Goal: Obtain resource: Download file/media

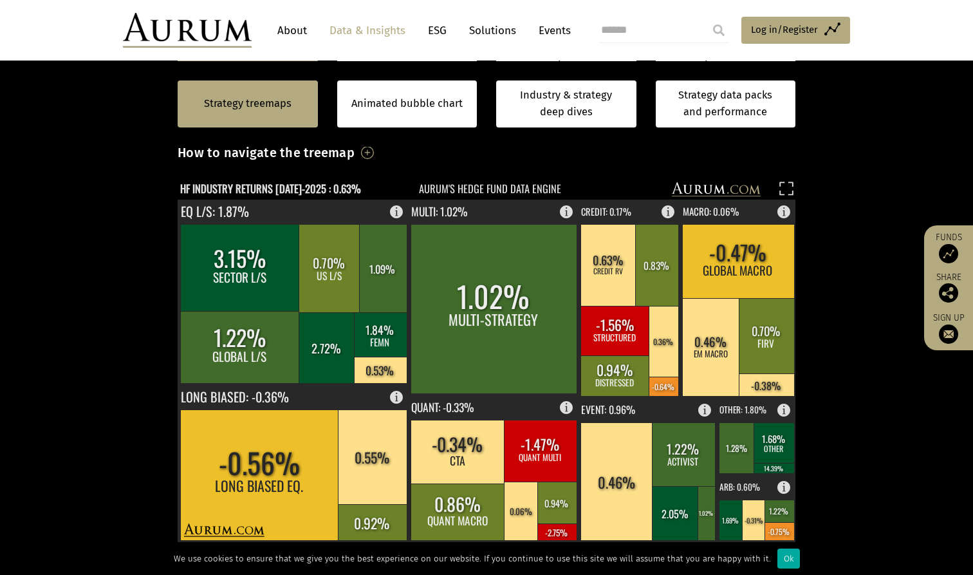
scroll to position [335, 0]
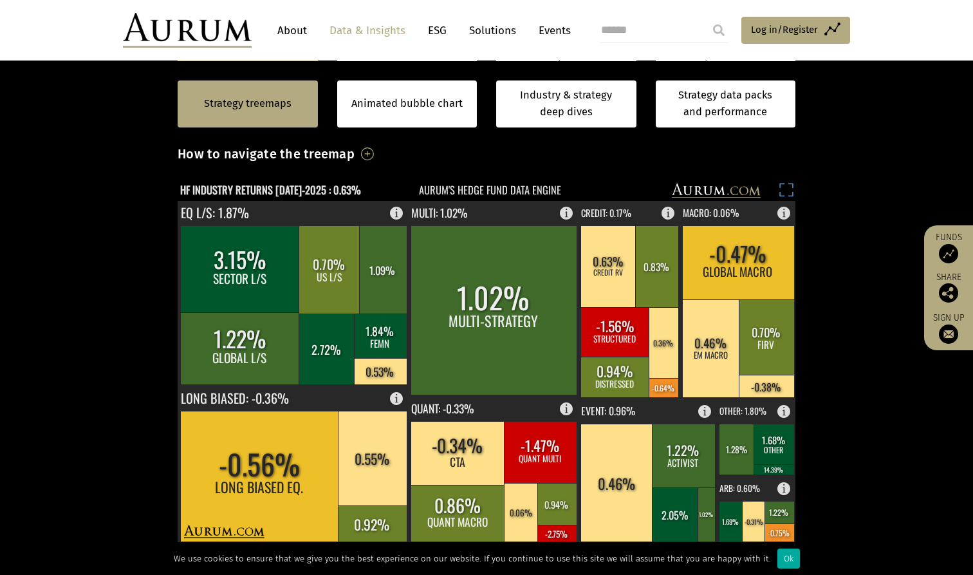
click at [787, 187] on rect at bounding box center [787, 192] width 18 height 18
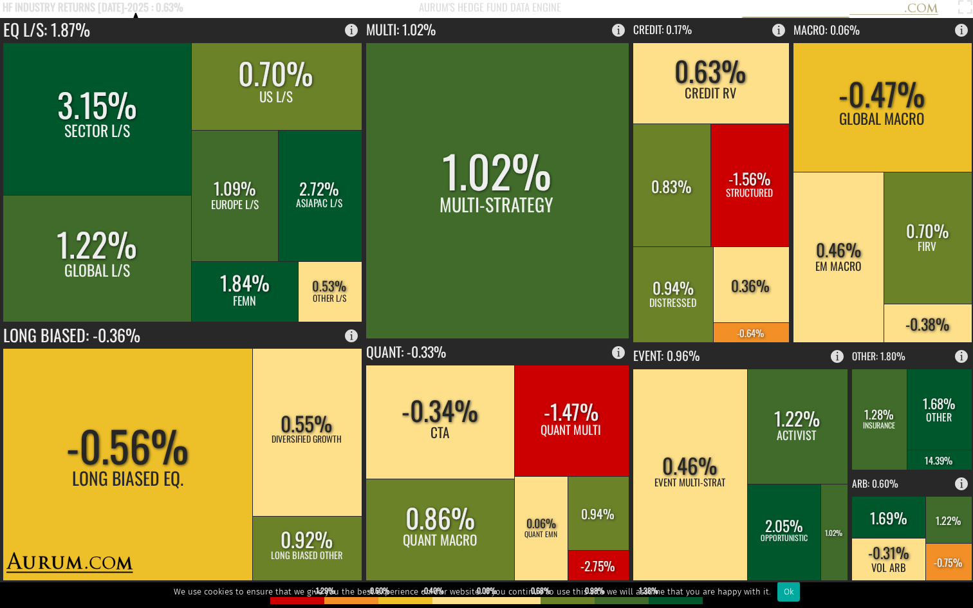
click at [126, 5] on text "HF INDUSTRY RETURNS [DATE]-2025 : 0.63%" at bounding box center [93, 7] width 181 height 16
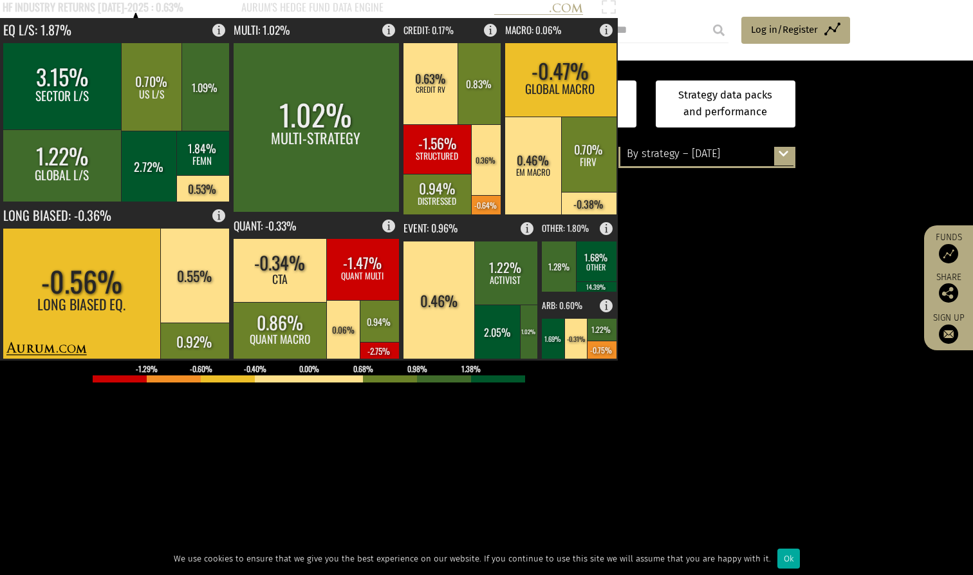
scroll to position [278, 0]
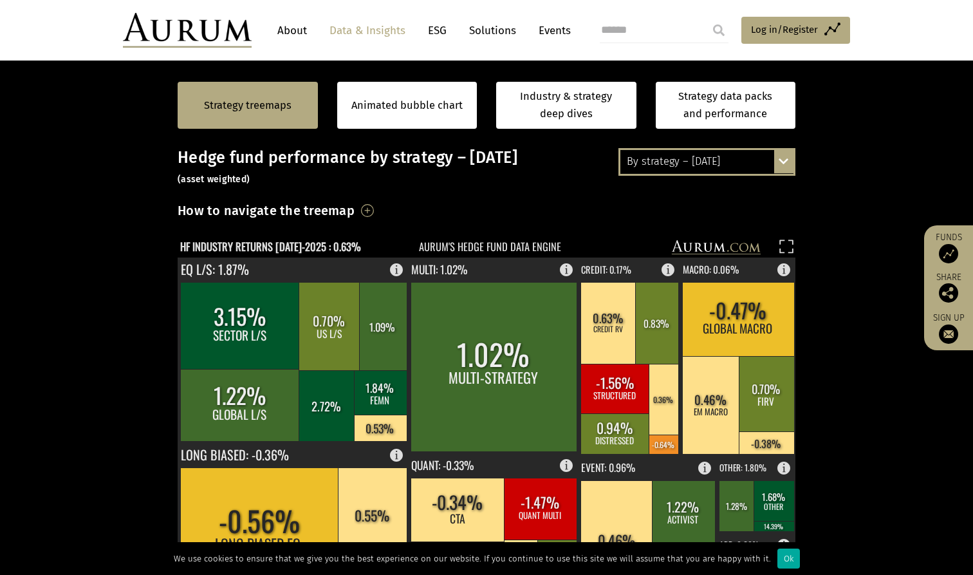
click at [785, 162] on div "By strategy – July 2025 By strategy – July 2025 By strategy – year to date 2016…" at bounding box center [707, 161] width 177 height 27
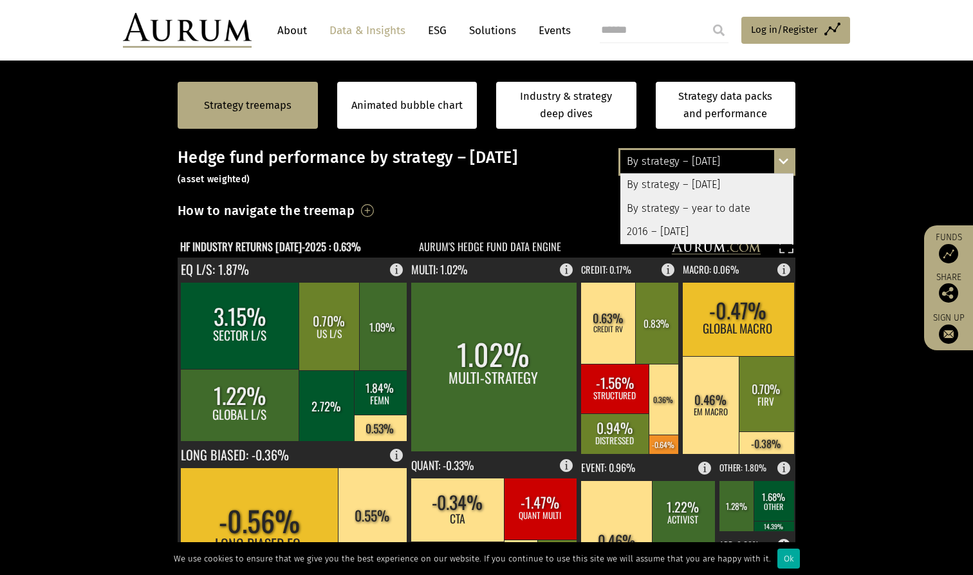
click at [743, 205] on div "By strategy – year to date" at bounding box center [706, 208] width 173 height 23
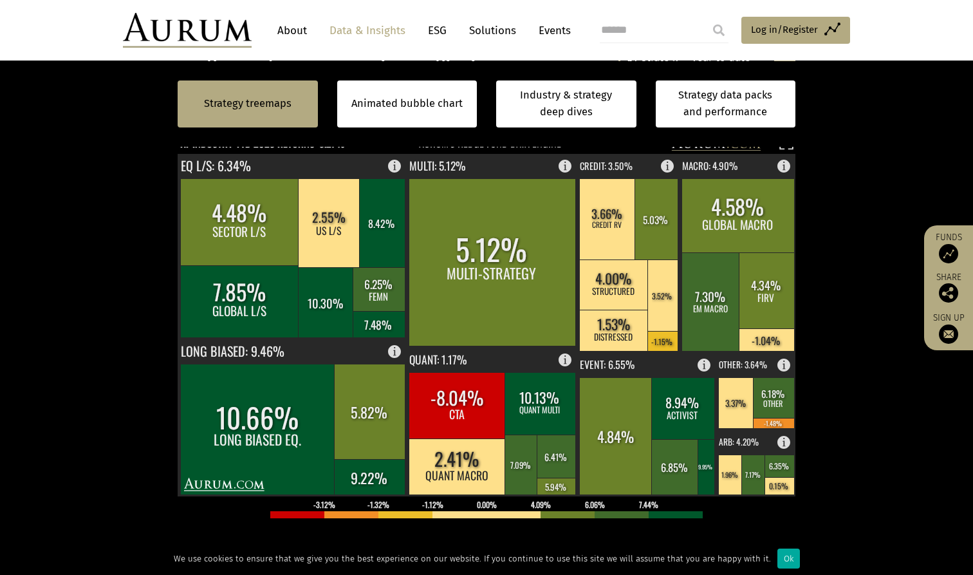
scroll to position [382, 0]
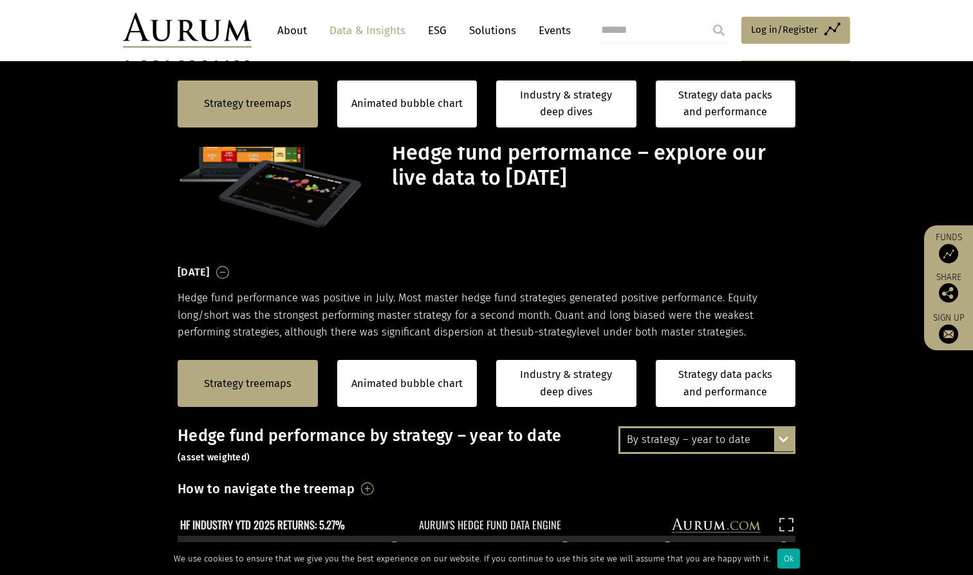
scroll to position [382, 0]
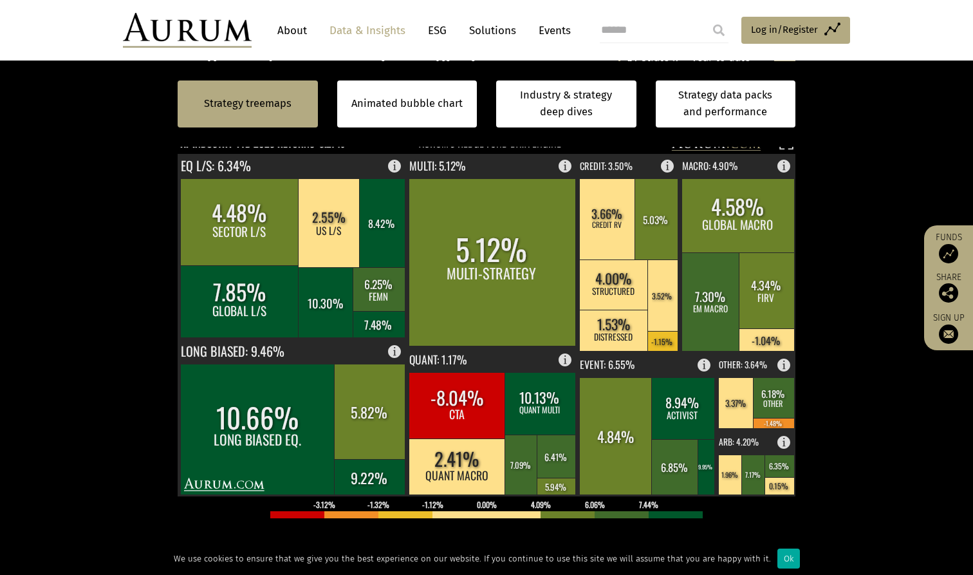
click at [112, 290] on section "Strategy treemaps Animated bubble chart Industry & strategy deep dives Strategy…" at bounding box center [486, 361] width 973 height 804
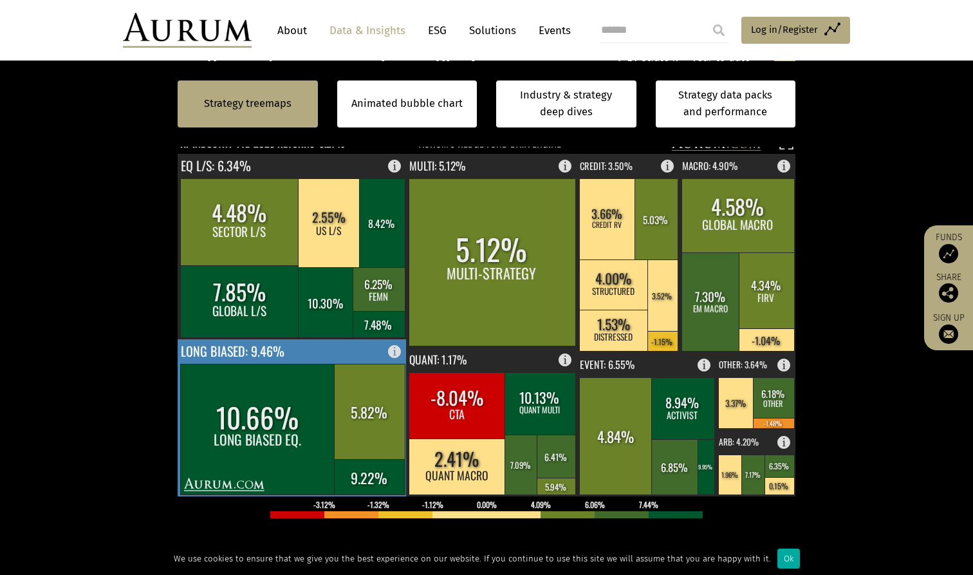
click at [393, 350] on rect at bounding box center [398, 348] width 15 height 18
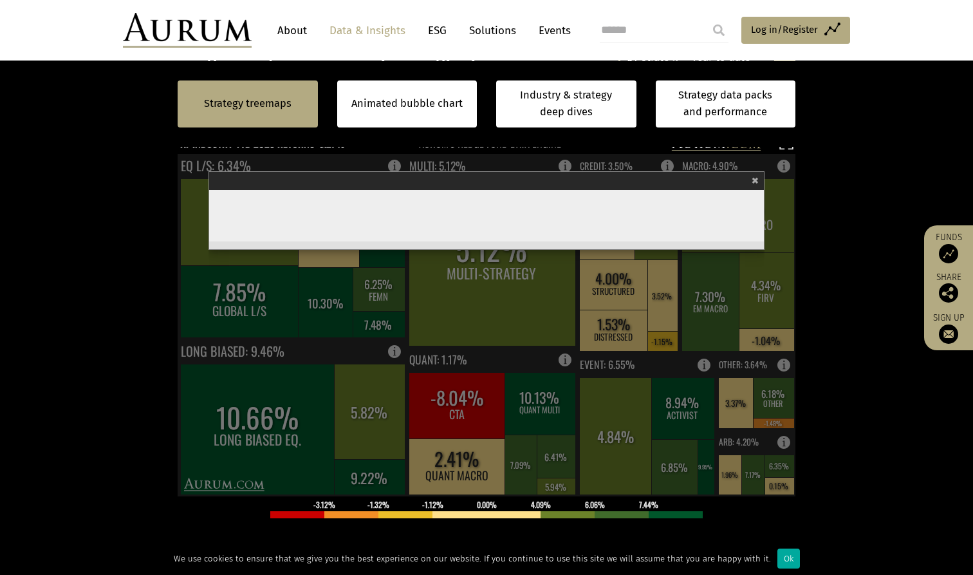
click at [756, 176] on span "×" at bounding box center [755, 178] width 7 height 15
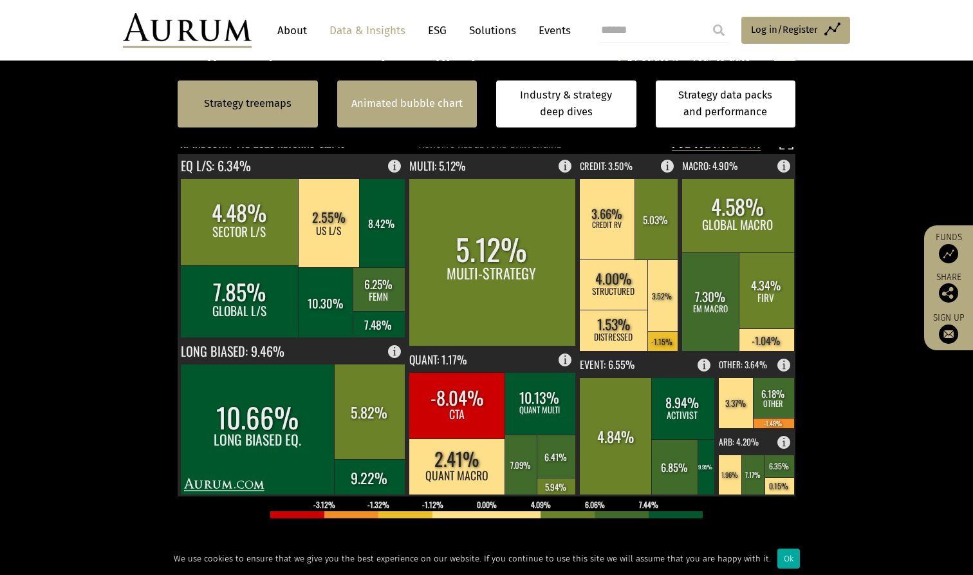
click at [424, 108] on link "Animated bubble chart" at bounding box center [406, 103] width 111 height 17
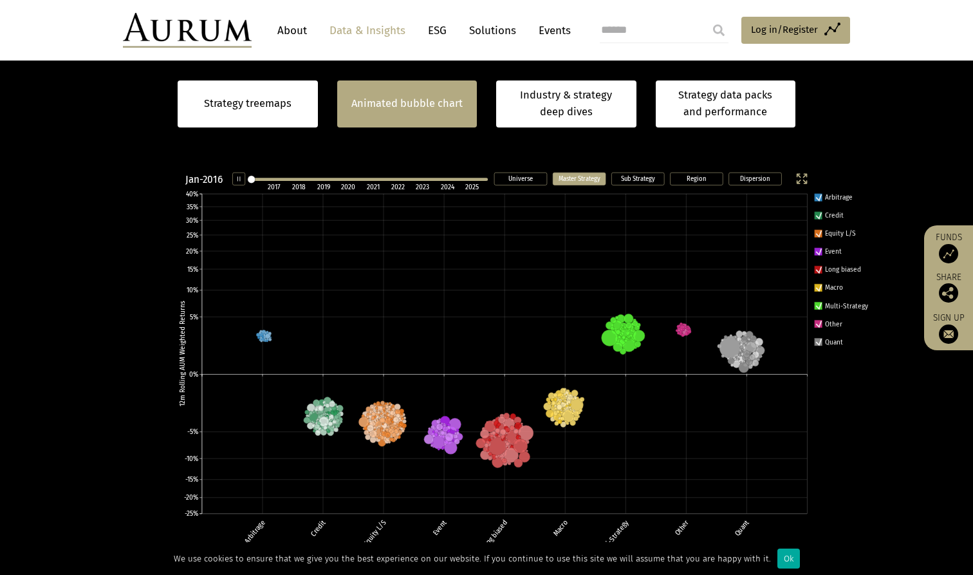
scroll to position [253, 0]
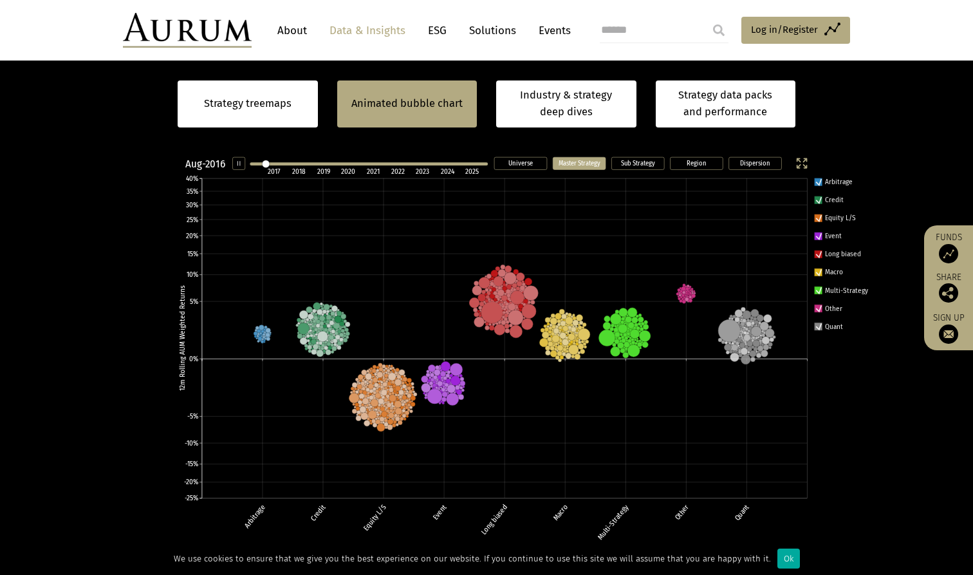
scroll to position [366, 0]
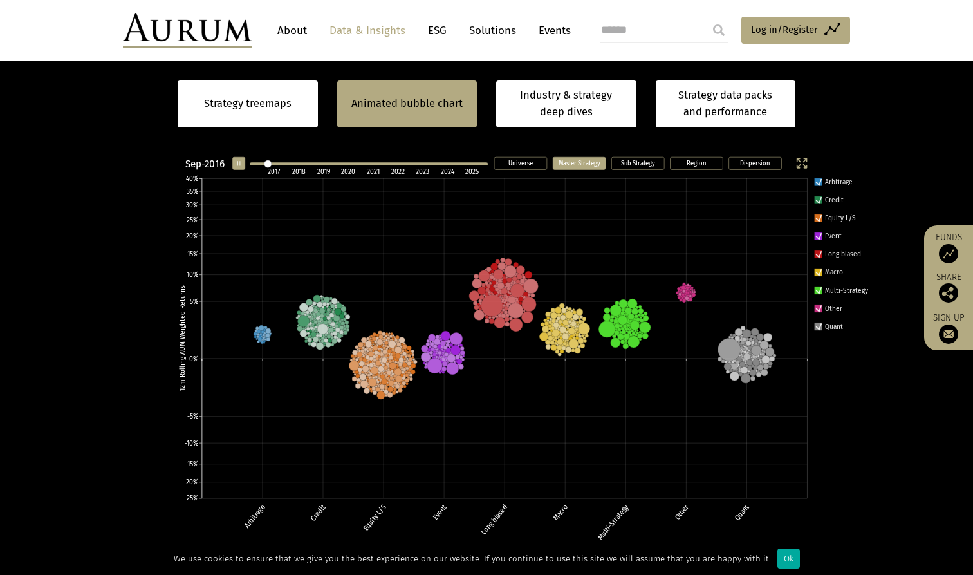
click at [239, 162] on rect at bounding box center [238, 163] width 12 height 12
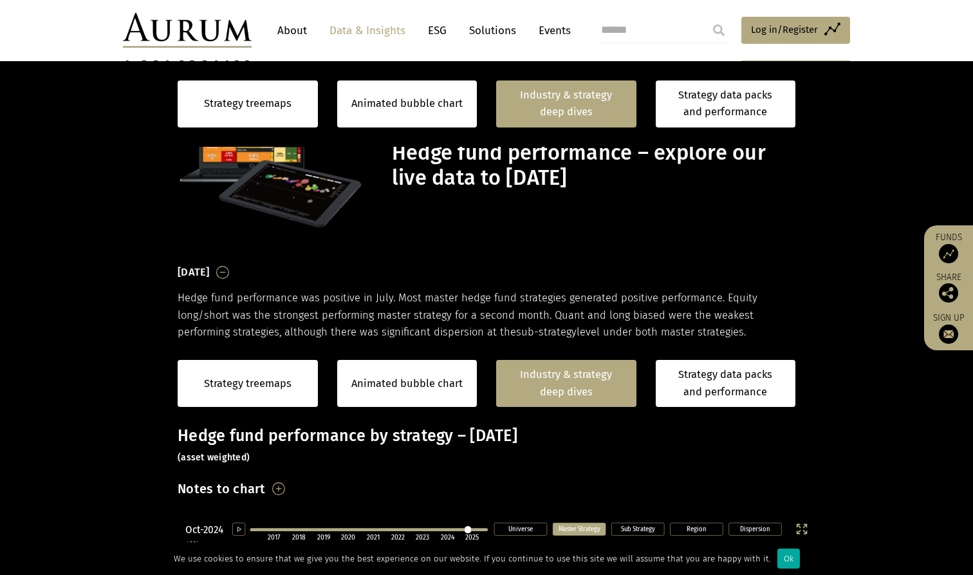
scroll to position [993, 0]
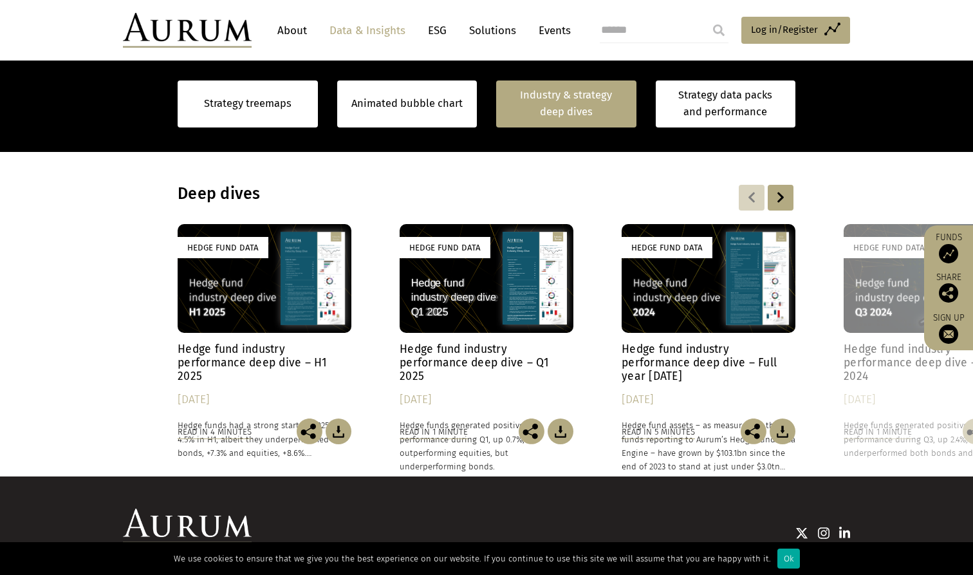
click at [751, 198] on div at bounding box center [752, 198] width 26 height 26
click at [243, 275] on div "Hedge Fund Data" at bounding box center [265, 278] width 174 height 109
click at [779, 185] on div at bounding box center [781, 198] width 26 height 26
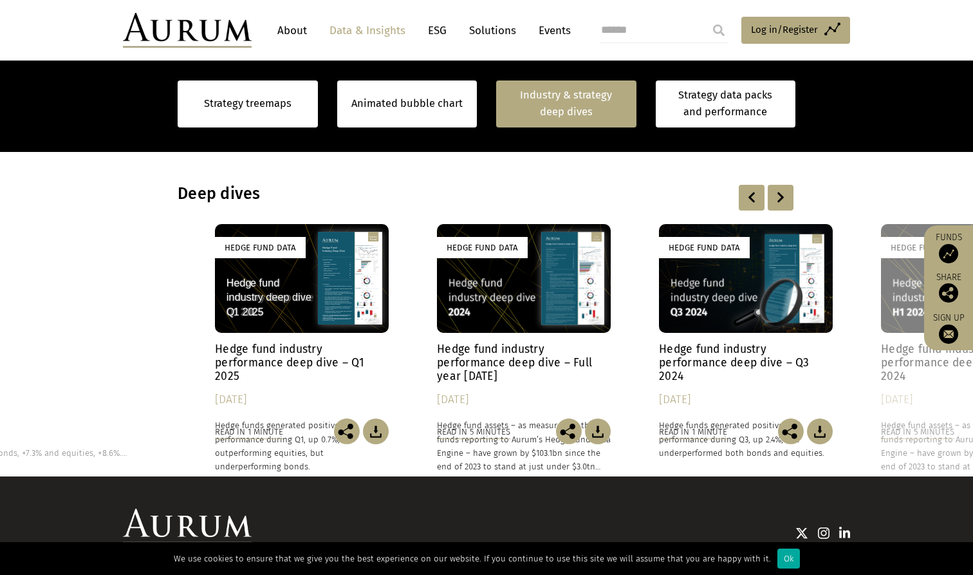
click at [780, 189] on div at bounding box center [781, 198] width 26 height 26
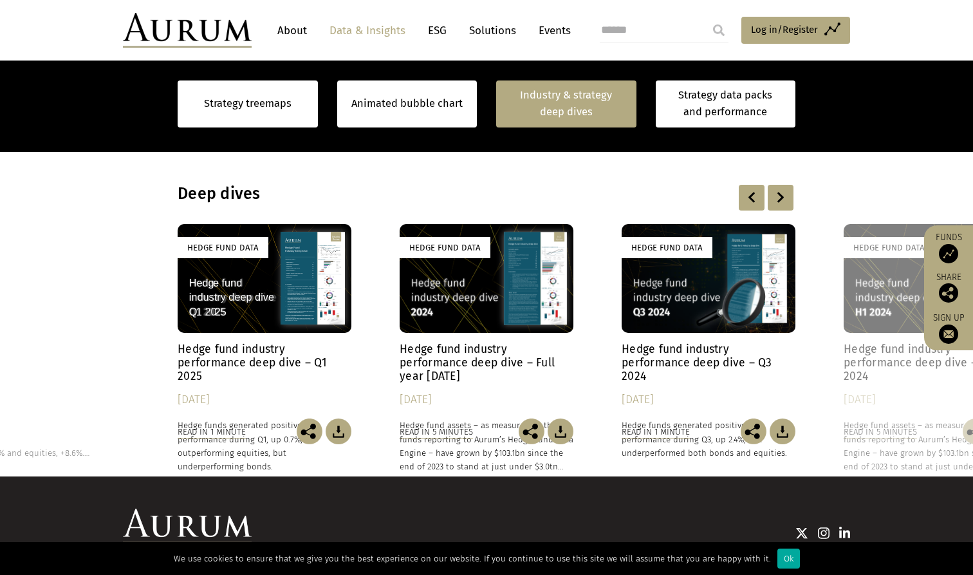
click at [780, 189] on div at bounding box center [781, 198] width 26 height 26
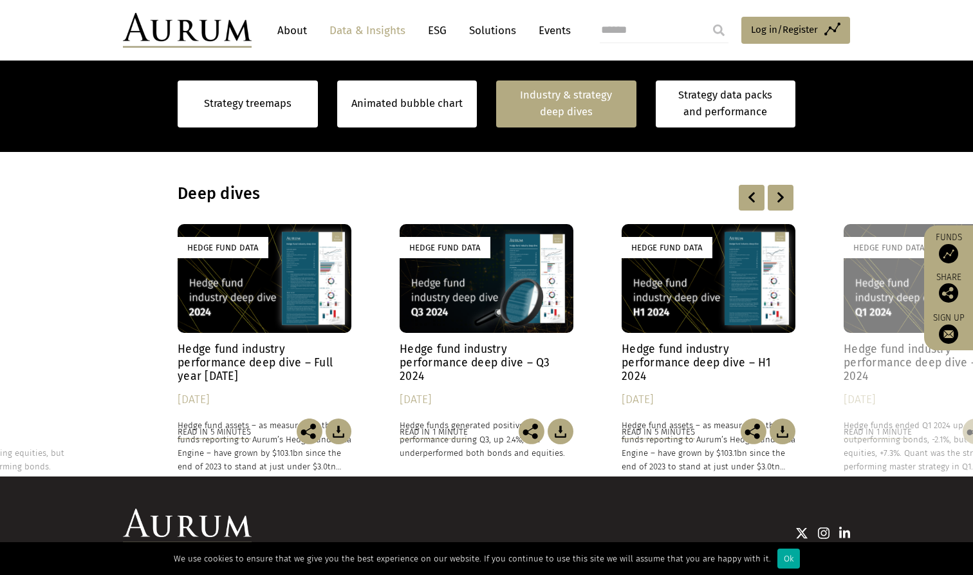
click at [780, 189] on div at bounding box center [781, 198] width 26 height 26
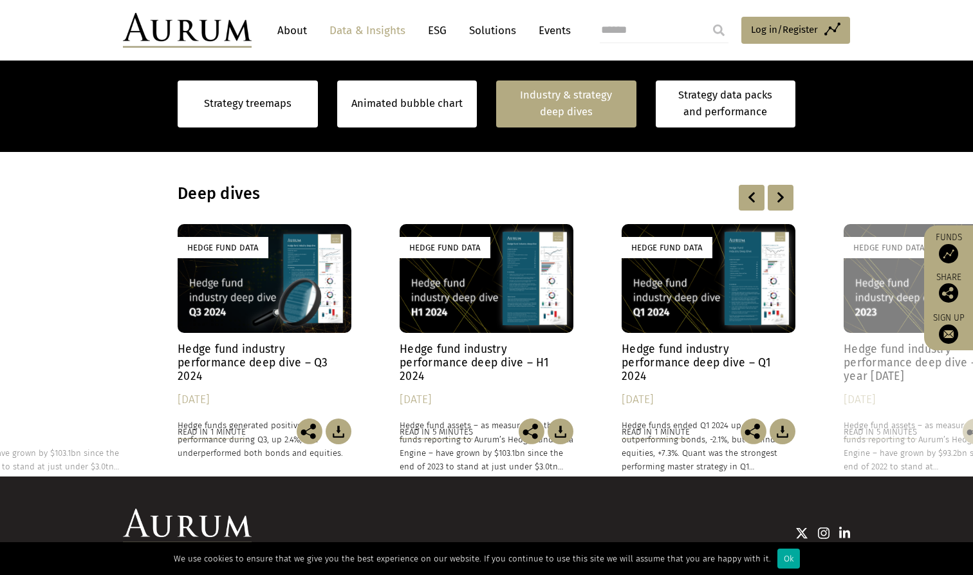
click at [781, 189] on div at bounding box center [781, 198] width 26 height 26
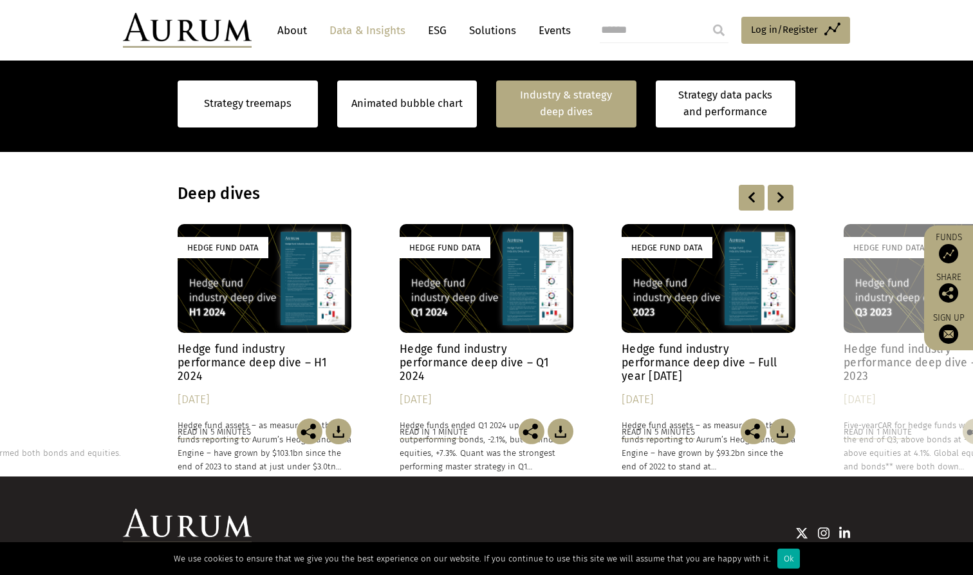
click at [781, 189] on div at bounding box center [781, 198] width 26 height 26
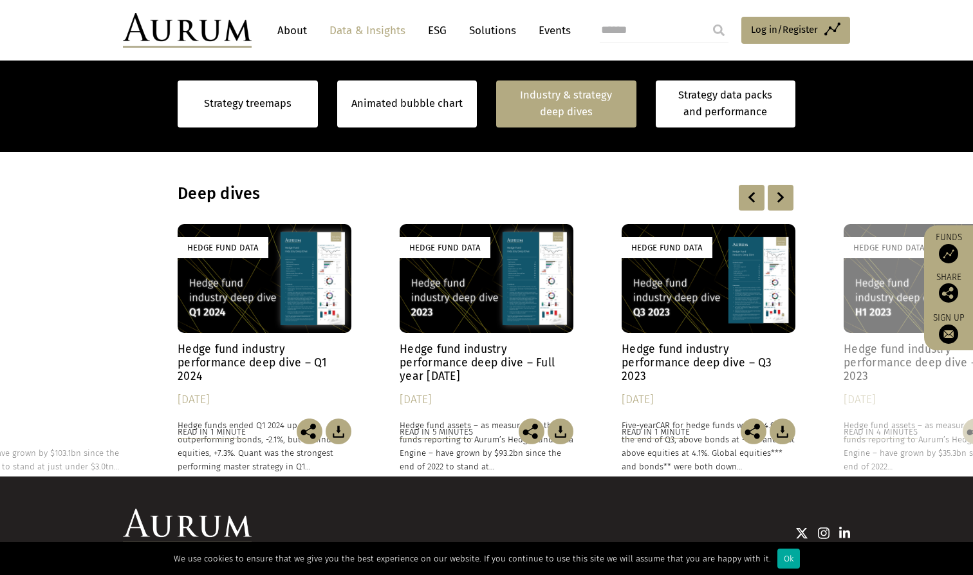
click at [781, 189] on div at bounding box center [781, 198] width 26 height 26
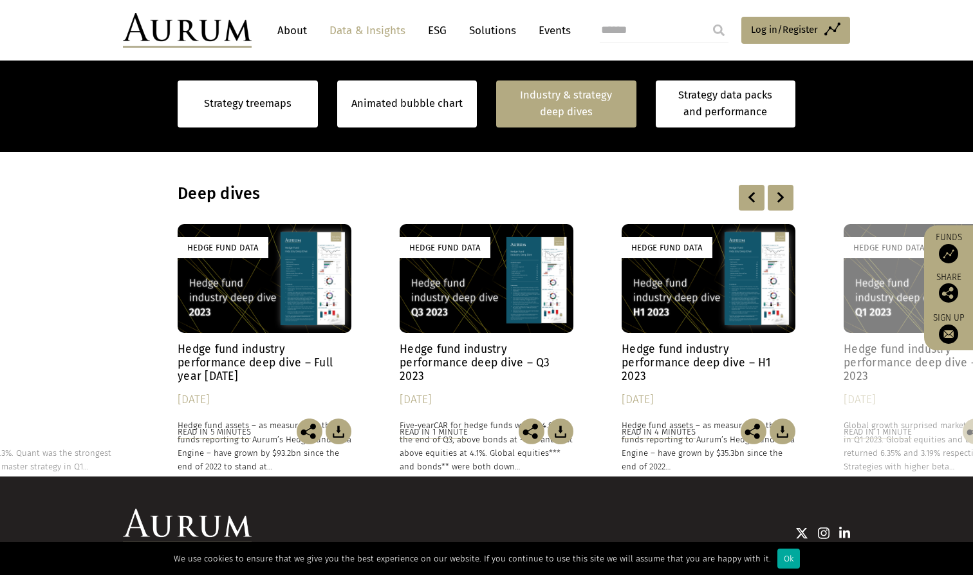
click at [781, 189] on div at bounding box center [781, 198] width 26 height 26
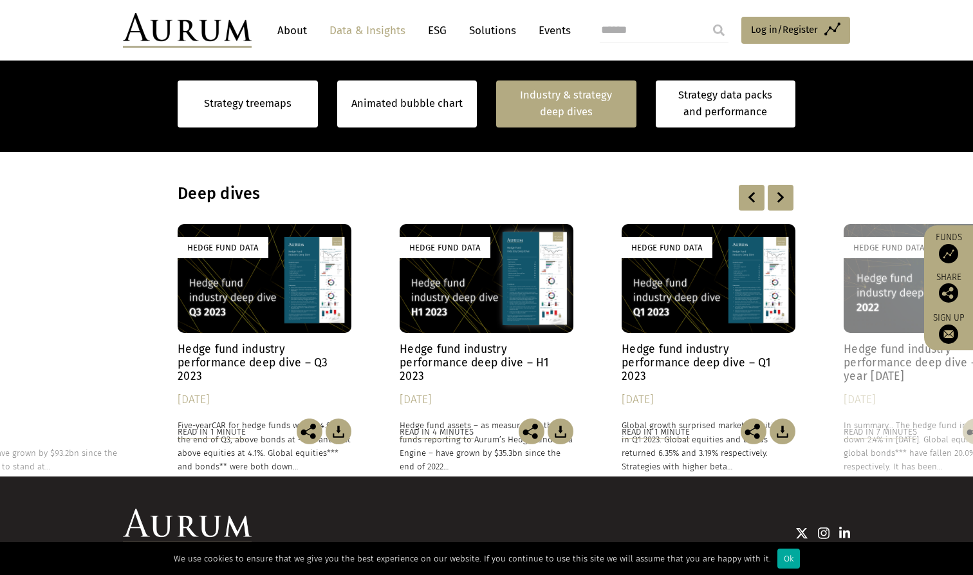
click at [781, 189] on div at bounding box center [781, 198] width 26 height 26
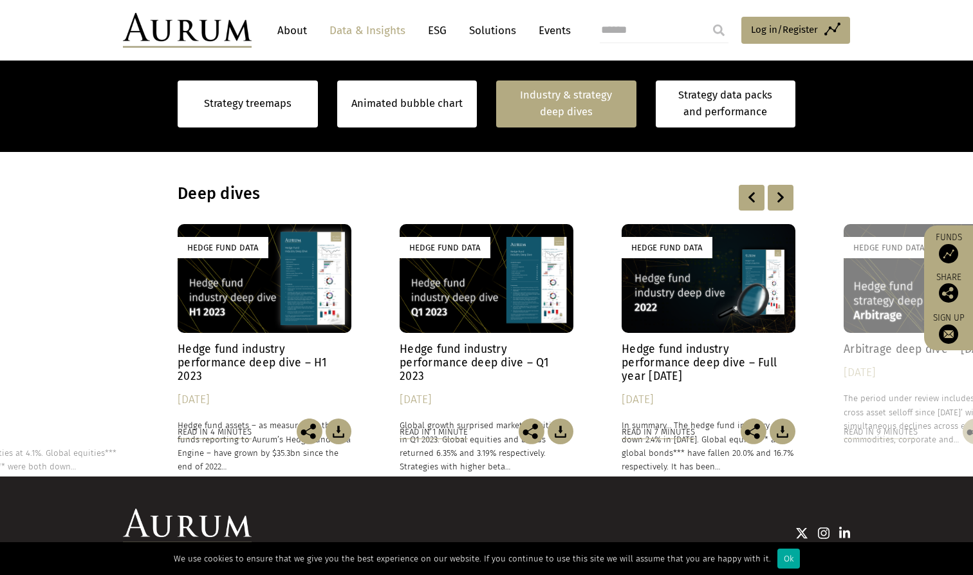
click at [781, 189] on div at bounding box center [781, 198] width 26 height 26
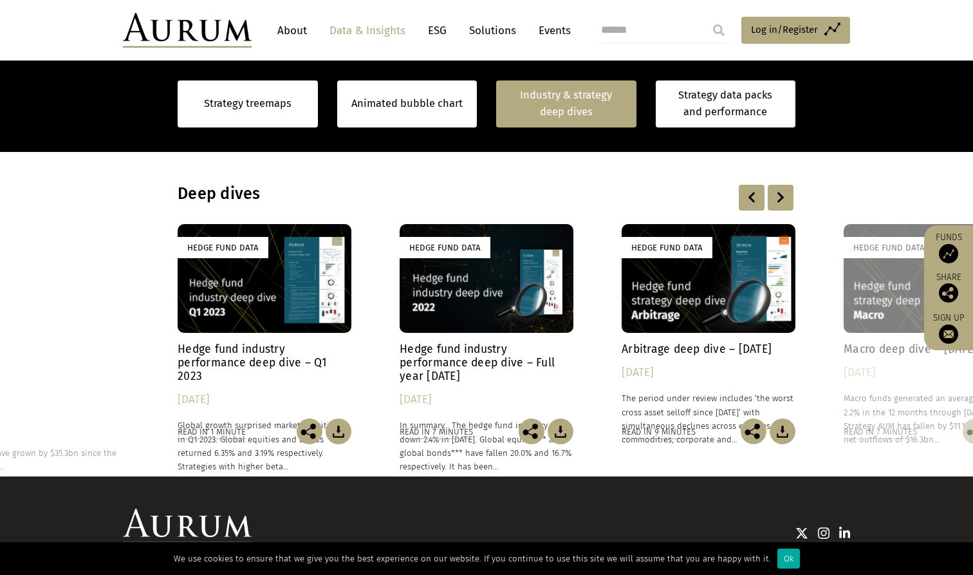
click at [486, 357] on h4 "Hedge fund industry performance deep dive – Full year 2022" at bounding box center [487, 362] width 174 height 41
click at [787, 193] on div at bounding box center [781, 198] width 26 height 26
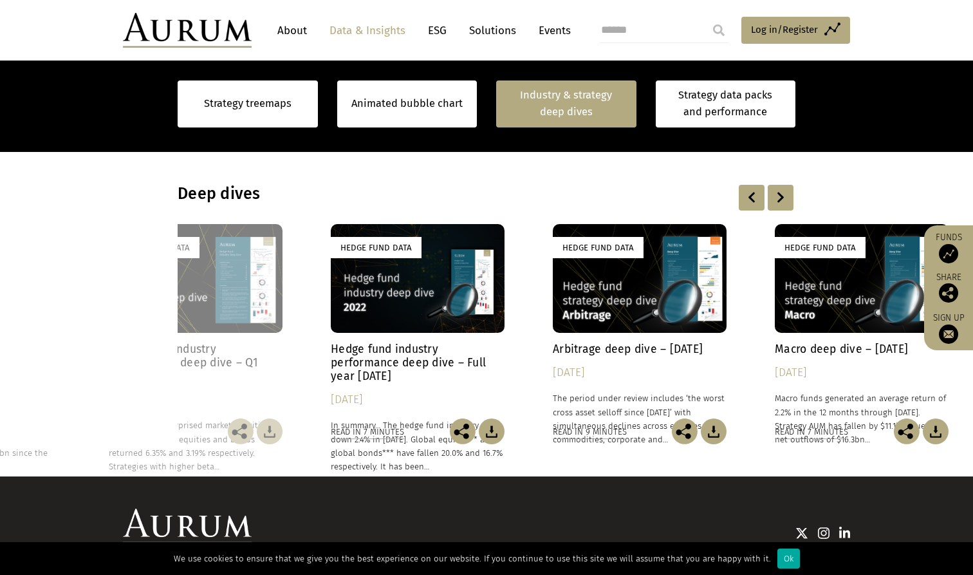
click at [787, 193] on div at bounding box center [781, 198] width 26 height 26
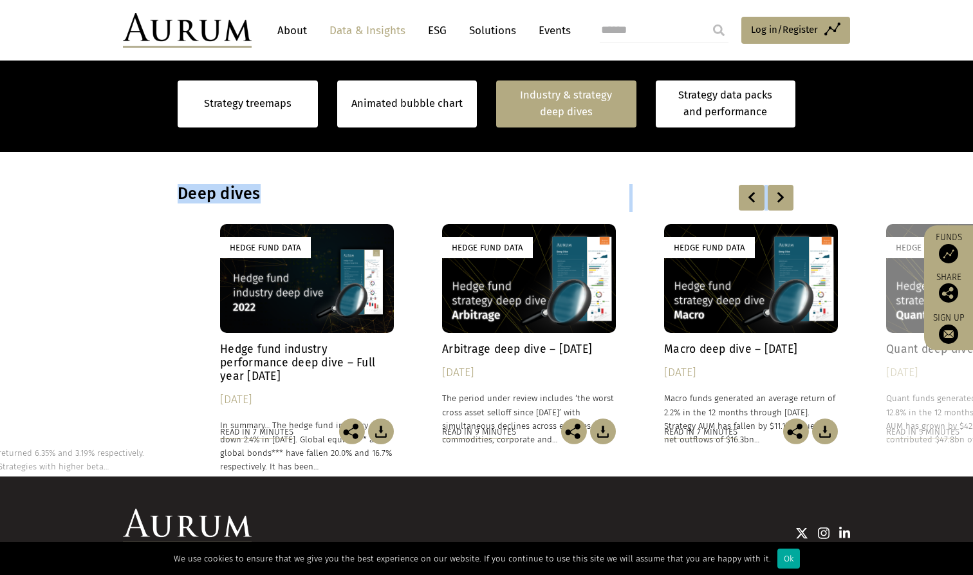
click at [787, 193] on div at bounding box center [781, 198] width 26 height 26
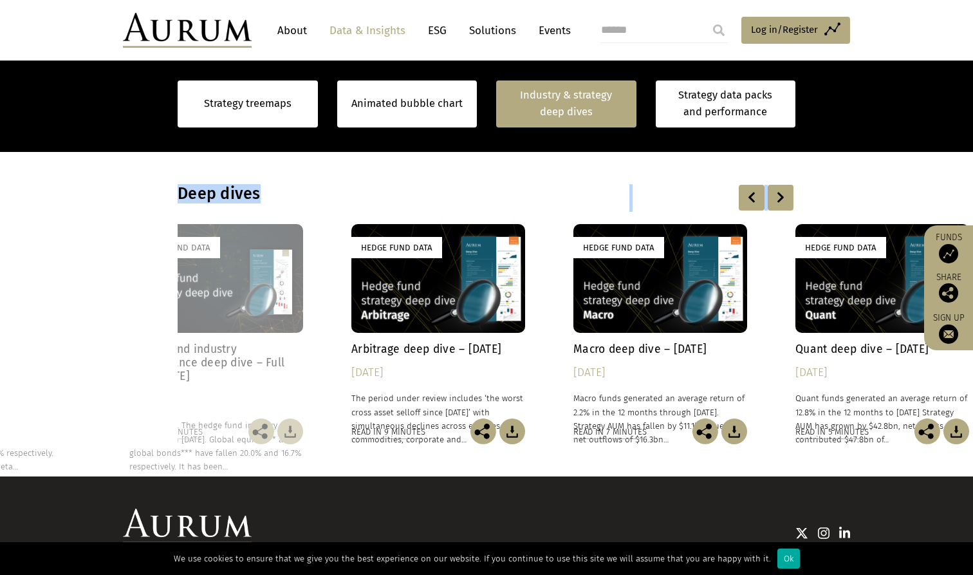
click at [787, 193] on div at bounding box center [781, 198] width 26 height 26
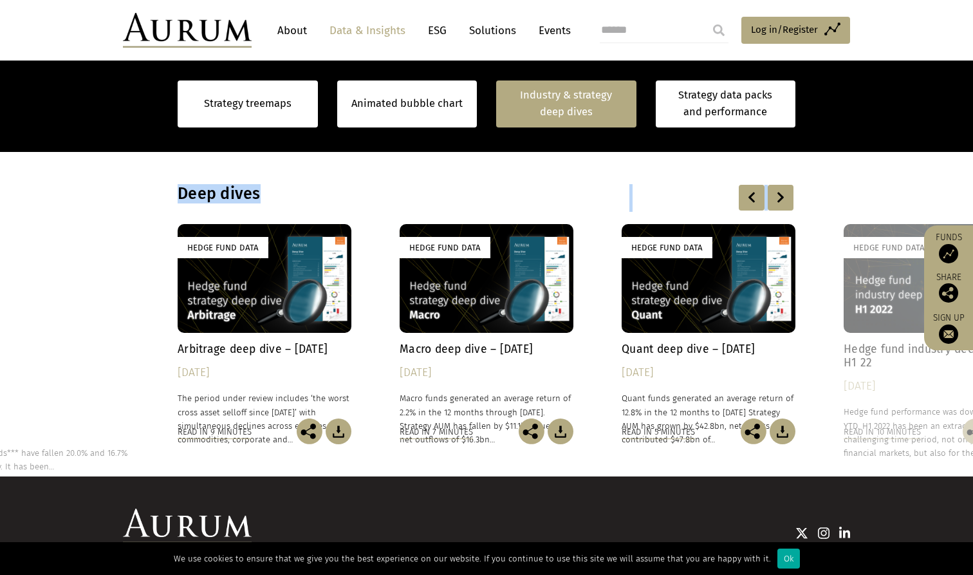
click at [769, 165] on section "Deep dives" at bounding box center [486, 314] width 973 height 325
click at [778, 197] on div at bounding box center [781, 198] width 26 height 26
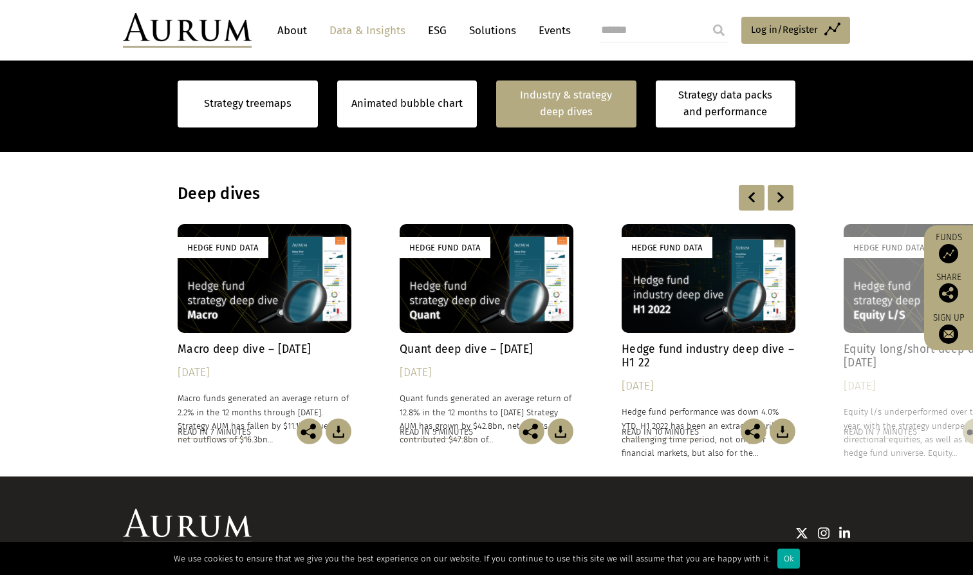
click at [778, 197] on div at bounding box center [781, 198] width 26 height 26
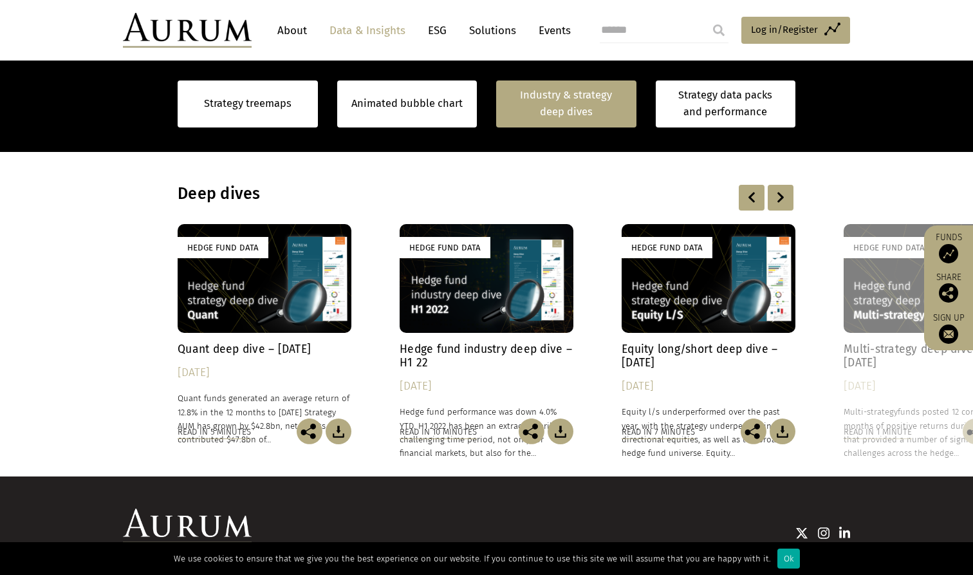
click at [778, 197] on div at bounding box center [781, 198] width 26 height 26
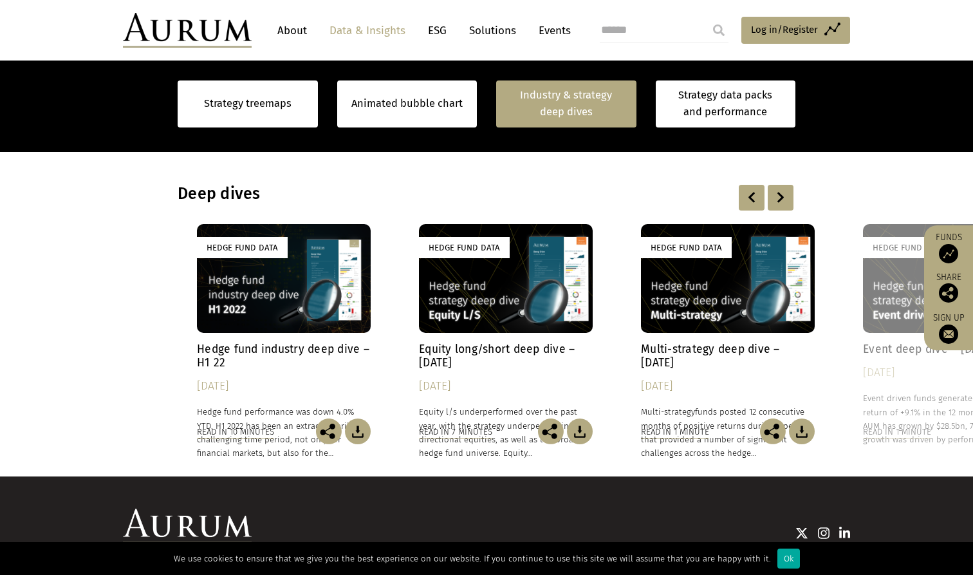
click at [778, 197] on div at bounding box center [781, 198] width 26 height 26
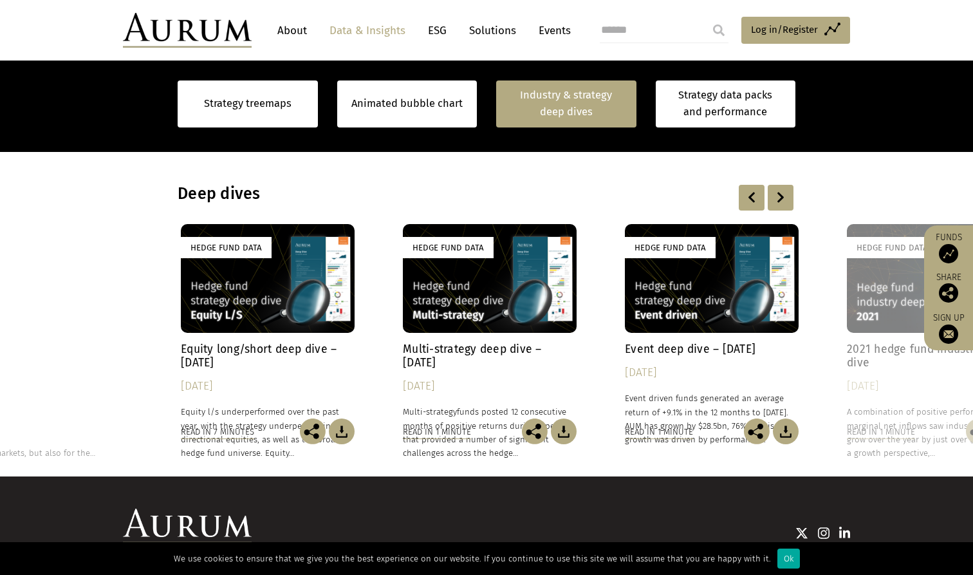
click at [778, 197] on div at bounding box center [781, 198] width 26 height 26
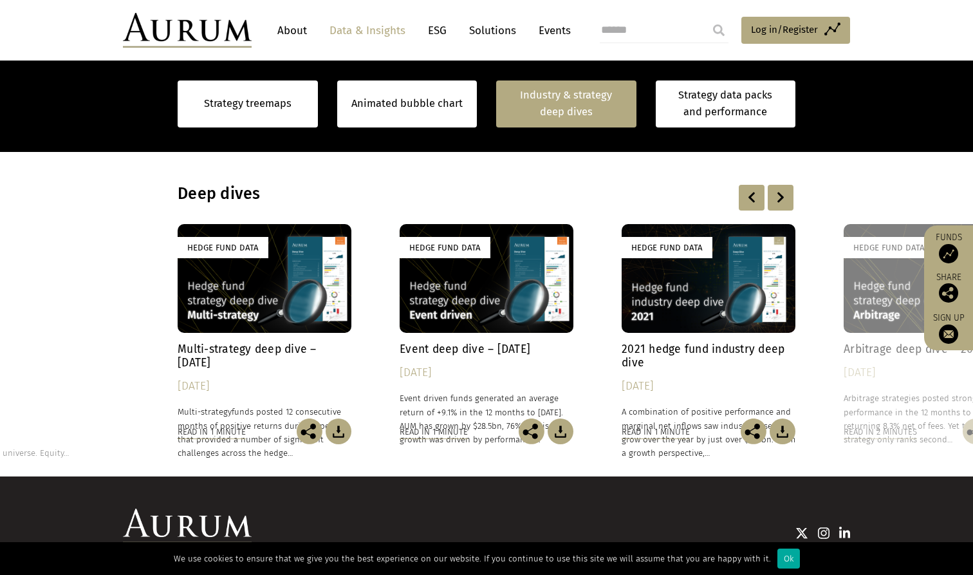
click at [778, 197] on div at bounding box center [781, 198] width 26 height 26
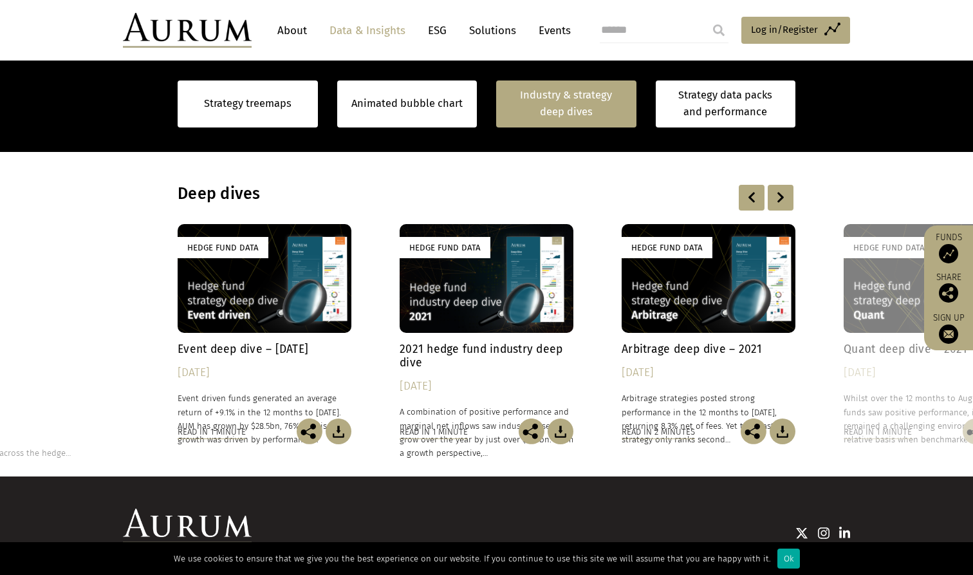
click at [778, 197] on div at bounding box center [781, 198] width 26 height 26
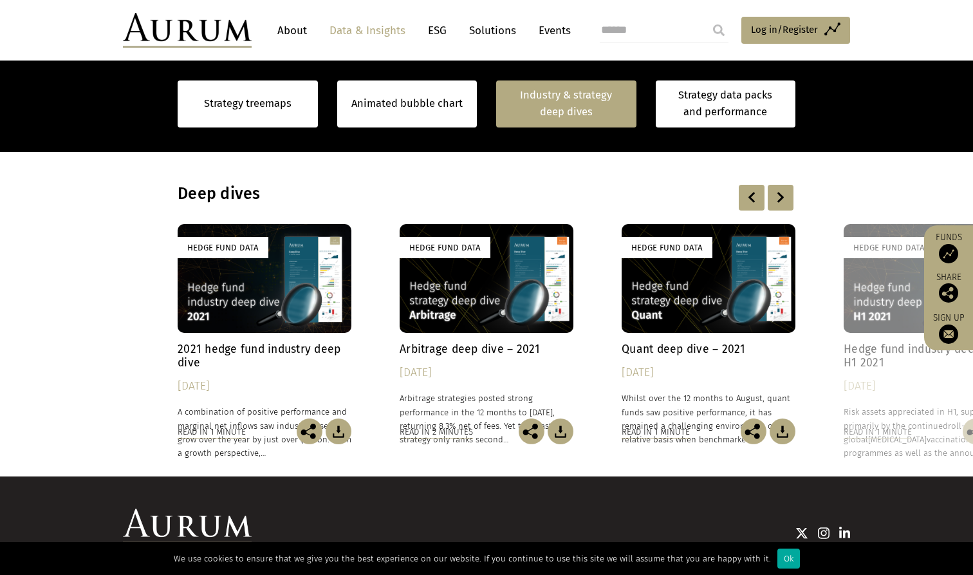
click at [778, 197] on div at bounding box center [781, 198] width 26 height 26
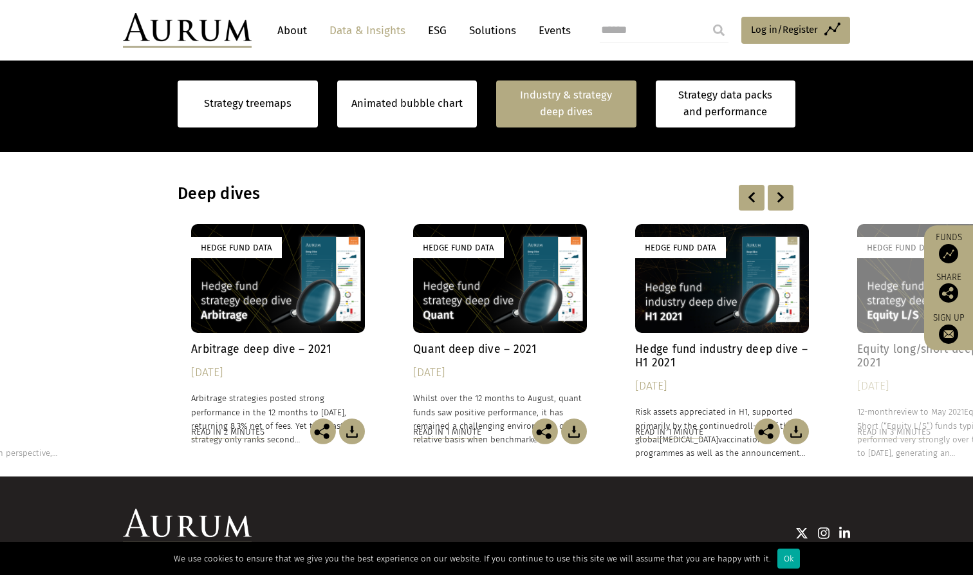
click at [778, 197] on div at bounding box center [781, 198] width 26 height 26
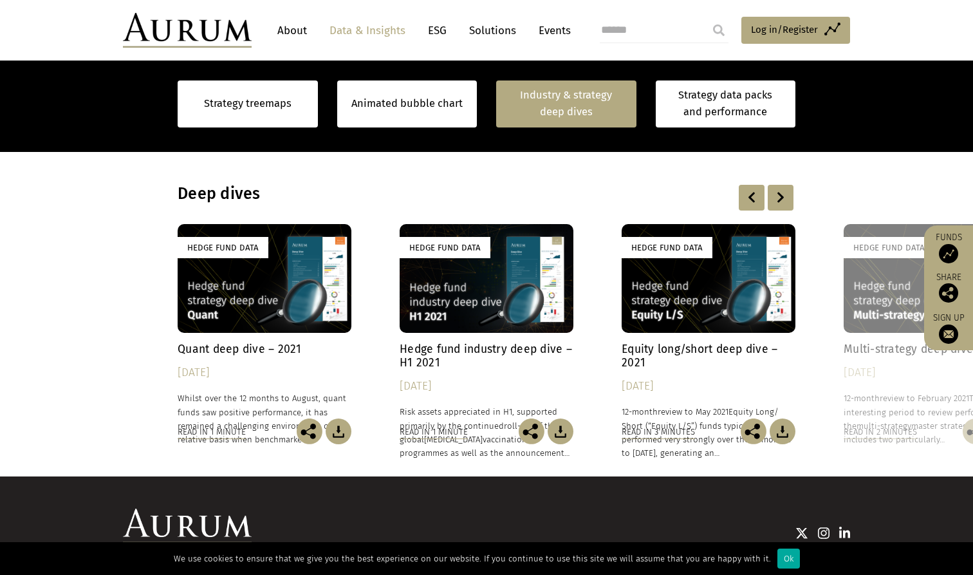
click at [778, 197] on div at bounding box center [781, 198] width 26 height 26
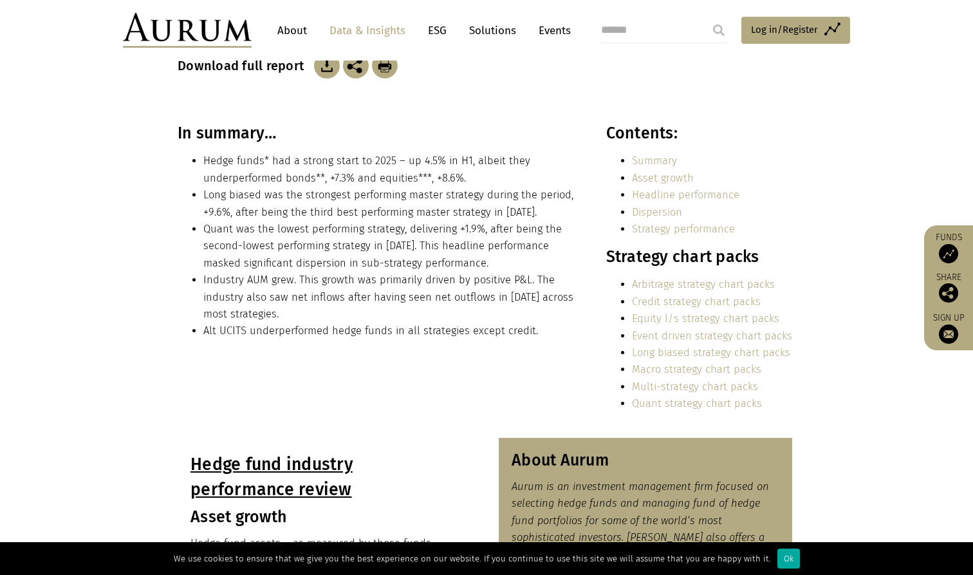
scroll to position [240, 0]
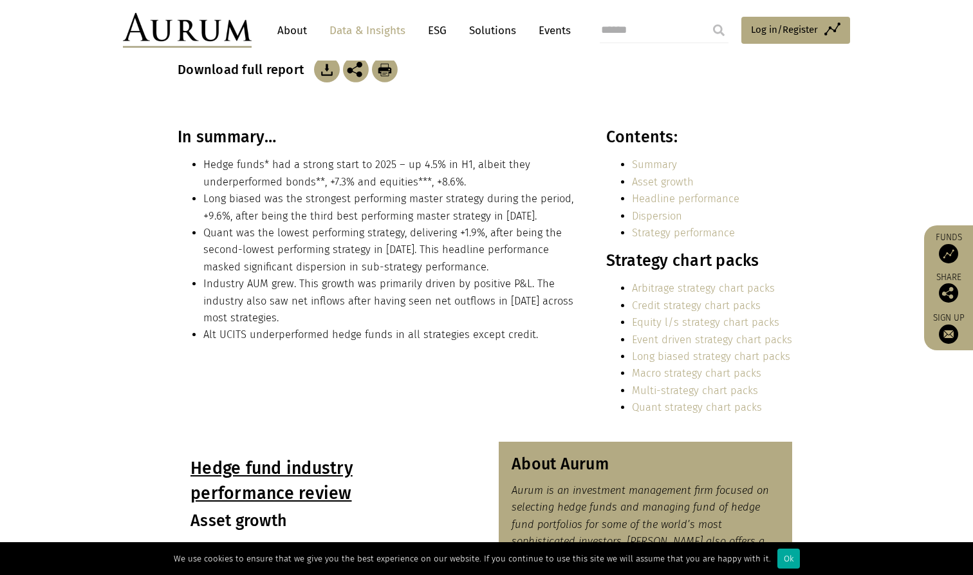
click at [663, 355] on link "Long biased strategy chart packs" at bounding box center [711, 356] width 158 height 12
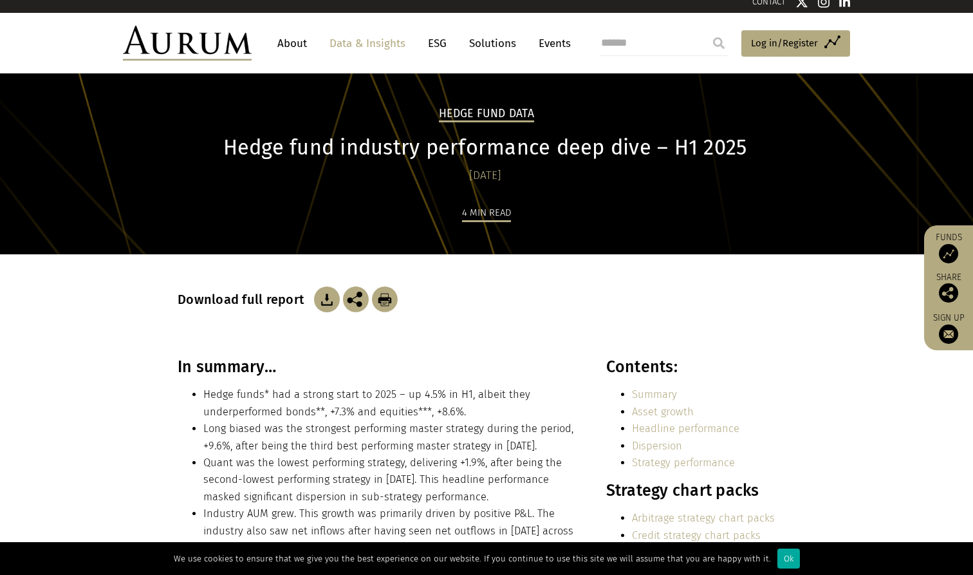
scroll to position [0, 0]
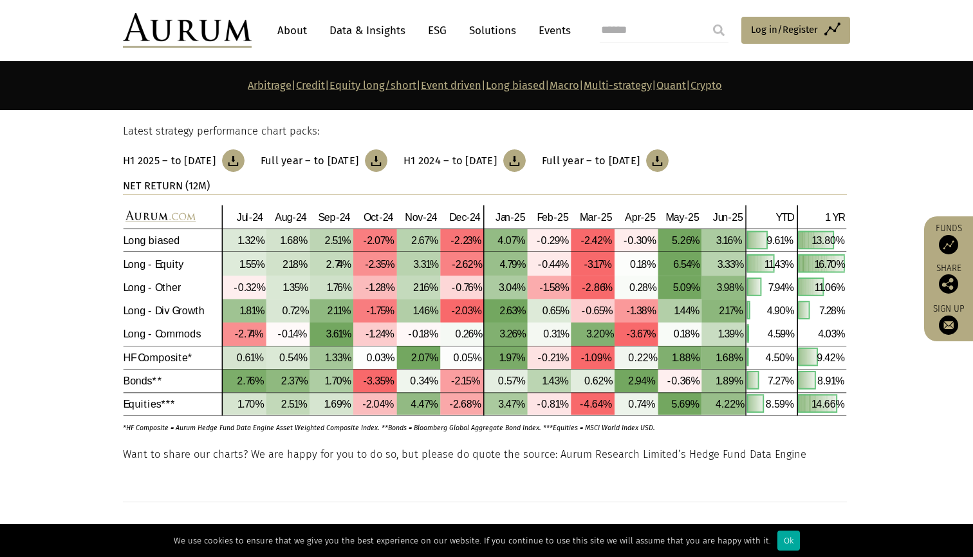
scroll to position [3857, 0]
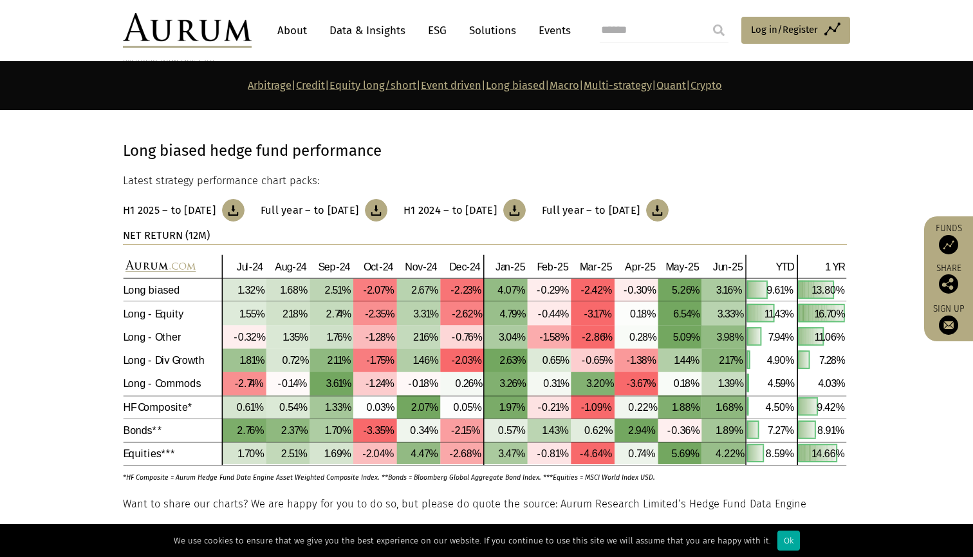
click at [200, 204] on h3 "H1 2025 – to [DATE]" at bounding box center [169, 210] width 93 height 13
click at [525, 172] on p "Latest strategy performance chart packs:" at bounding box center [485, 180] width 724 height 17
click at [535, 144] on p "Long biased hedge fund performance" at bounding box center [485, 150] width 724 height 24
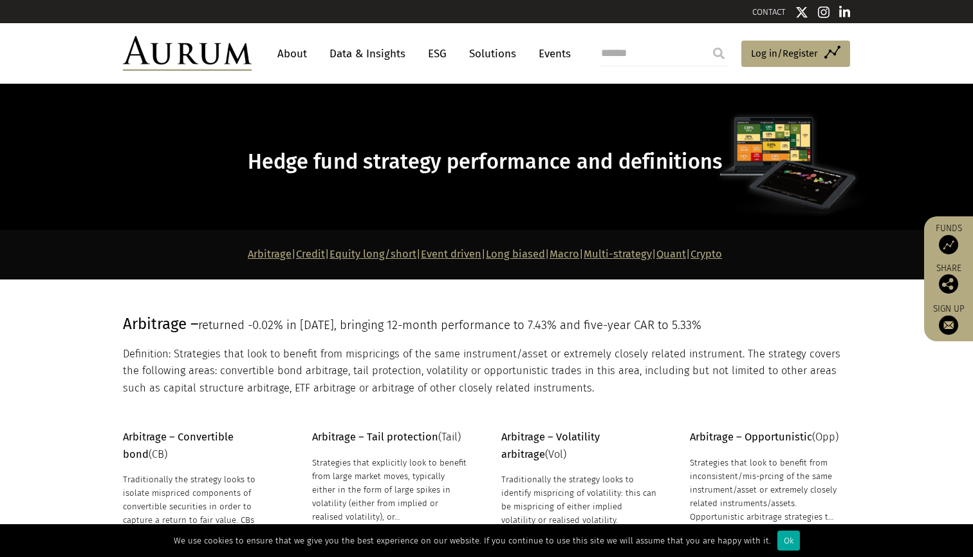
scroll to position [0, 0]
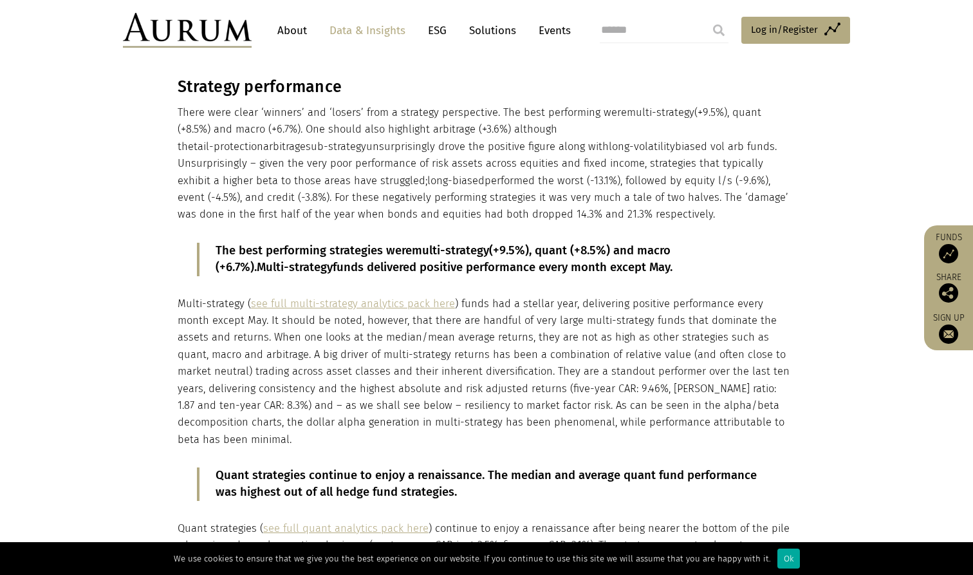
scroll to position [1590, 0]
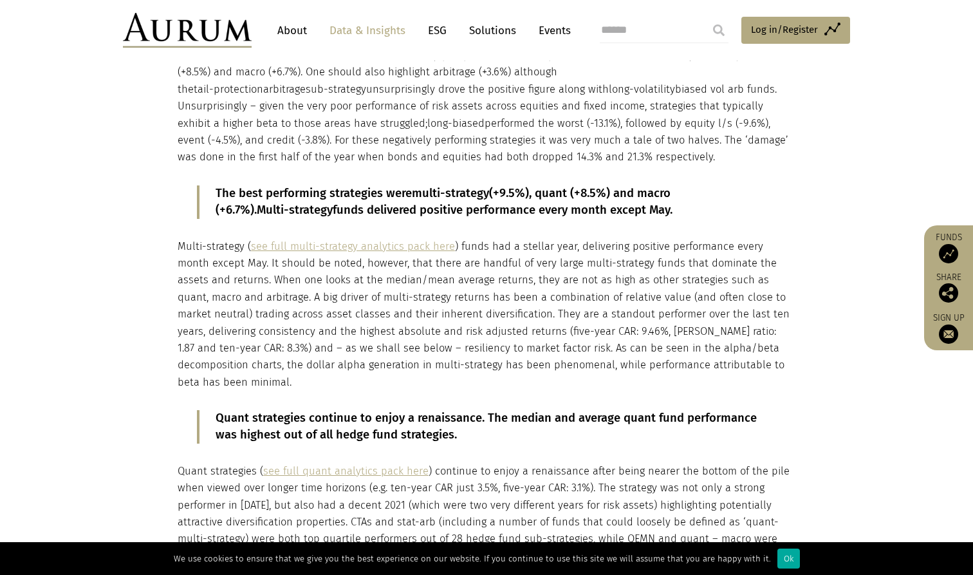
click at [338, 240] on link "see full multi-strategy analytics pack here" at bounding box center [353, 246] width 204 height 12
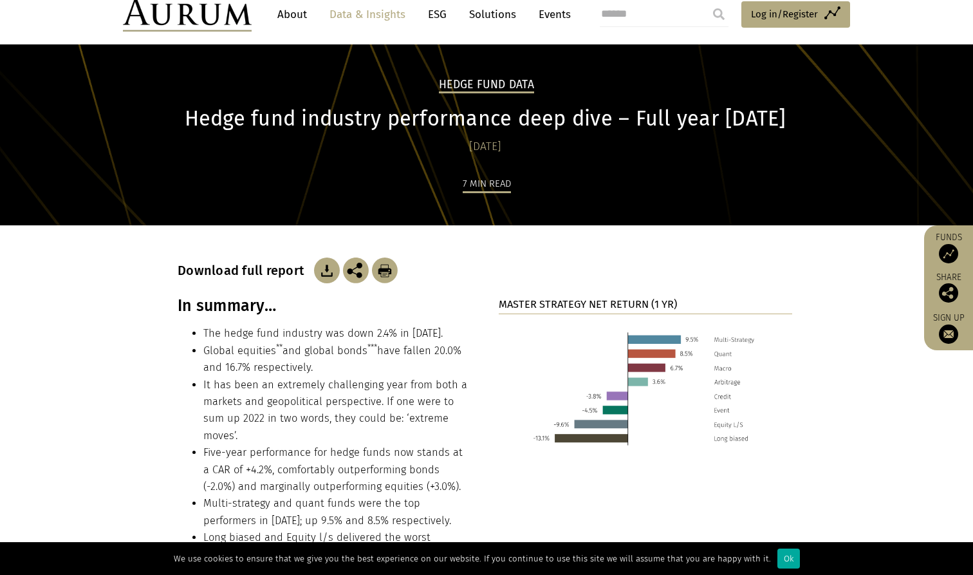
scroll to position [0, 0]
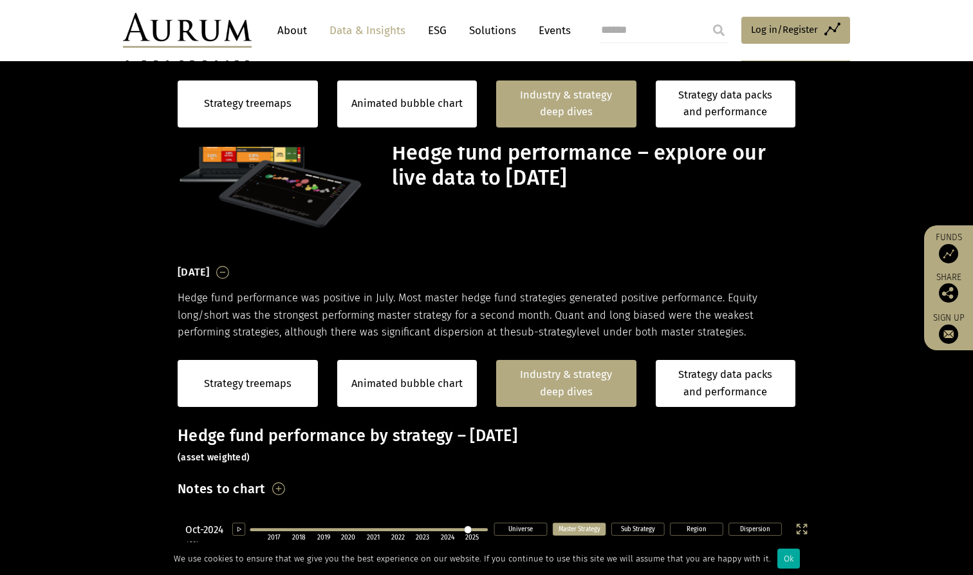
scroll to position [993, 0]
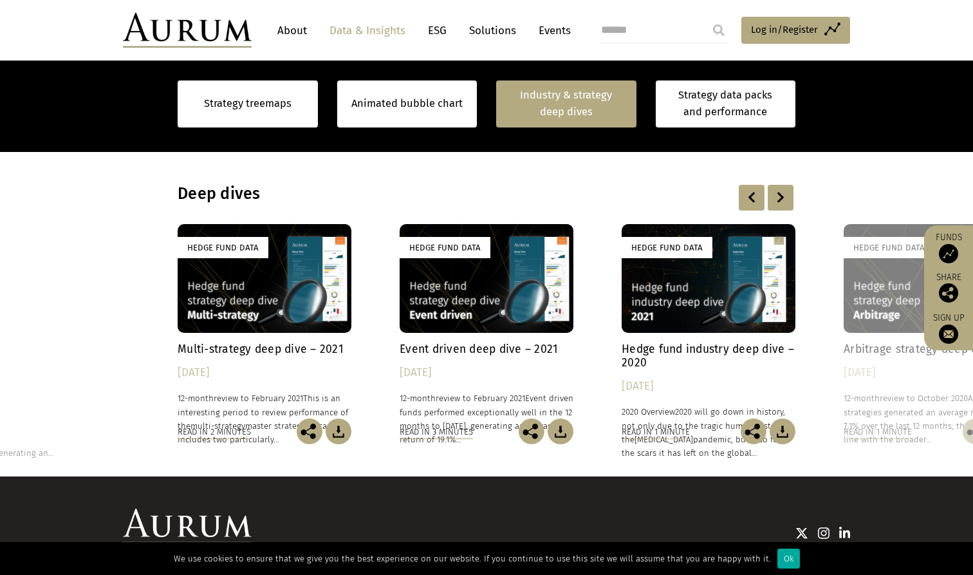
click at [689, 265] on div "Hedge Fund Data" at bounding box center [709, 278] width 174 height 109
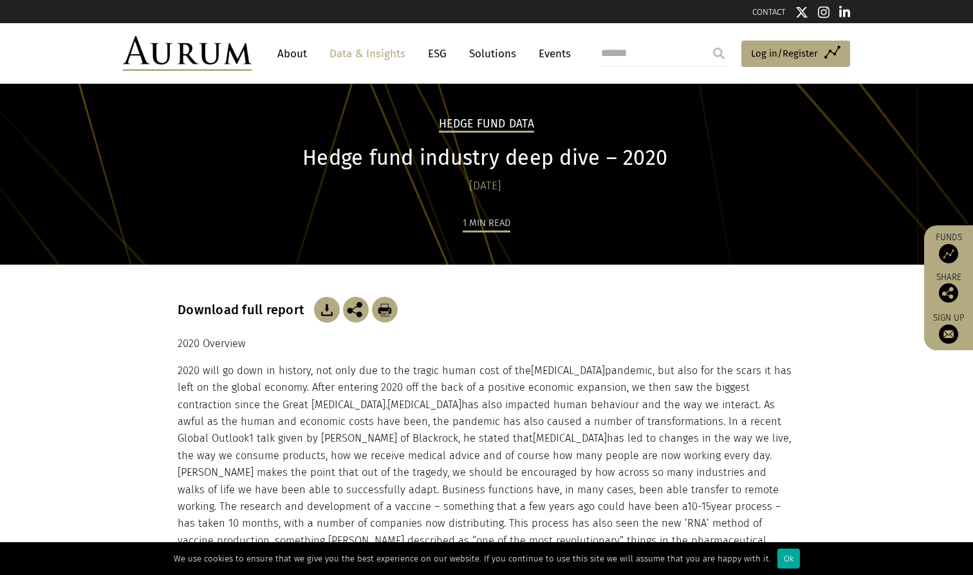
click at [324, 307] on img at bounding box center [327, 310] width 26 height 26
click at [532, 103] on div "Hedge Fund Data Hedge fund industry deep dive – 2020 [DATE] 1 min read" at bounding box center [486, 174] width 973 height 181
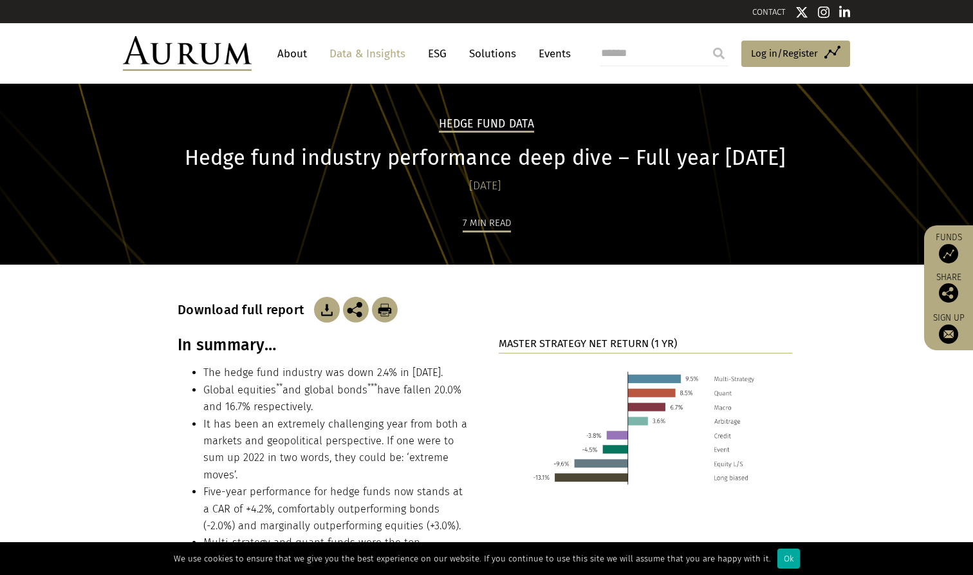
click at [322, 313] on img at bounding box center [327, 310] width 26 height 26
